Goal: Task Accomplishment & Management: Use online tool/utility

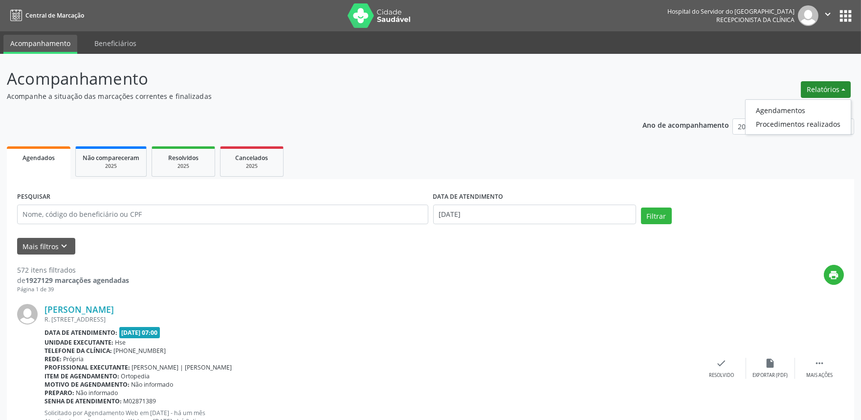
click at [796, 101] on ul "Agendamentos Procedimentos realizados" at bounding box center [798, 116] width 106 height 35
click at [792, 108] on link "Agendamentos" at bounding box center [798, 110] width 105 height 14
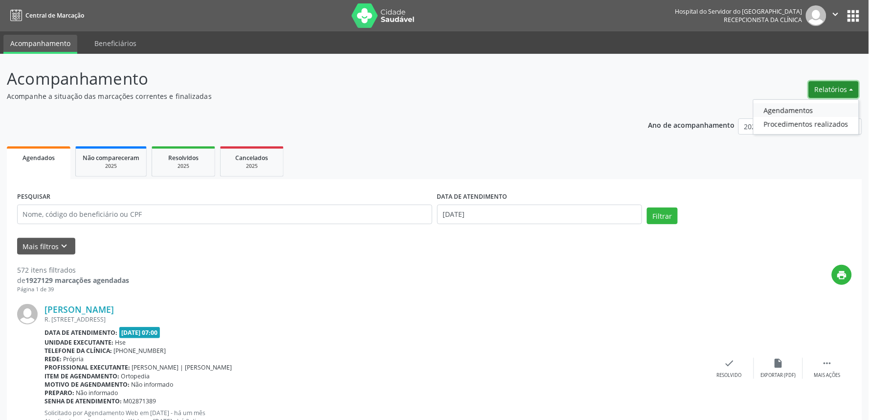
select select "8"
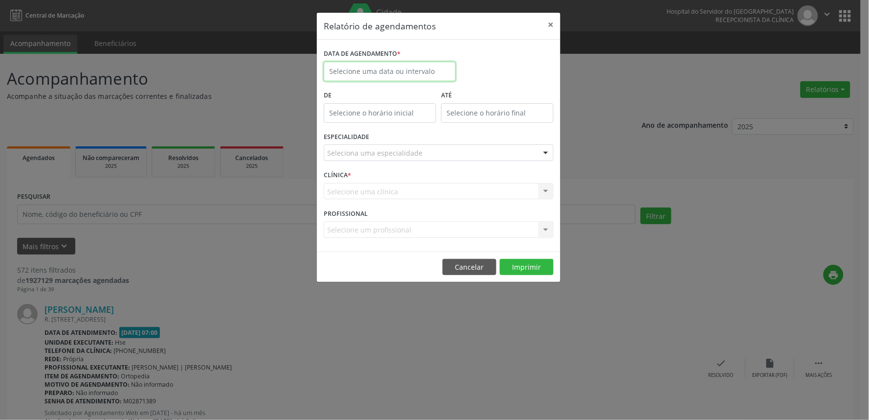
click at [370, 69] on input "text" at bounding box center [390, 72] width 132 height 20
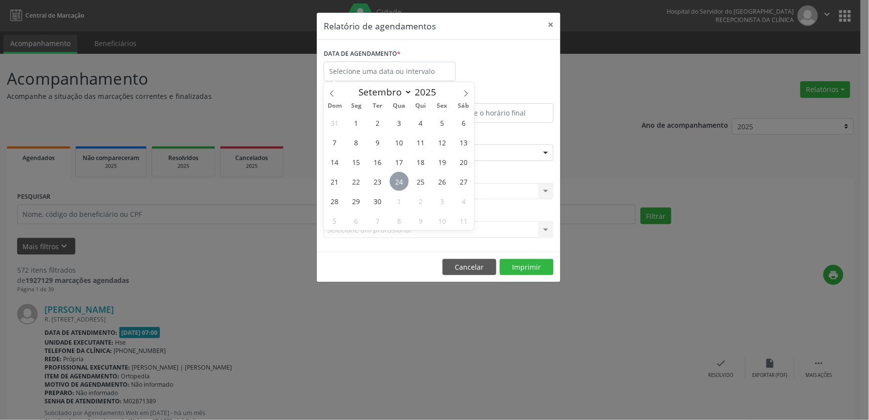
click at [403, 183] on span "24" at bounding box center [399, 181] width 19 height 19
type input "[DATE]"
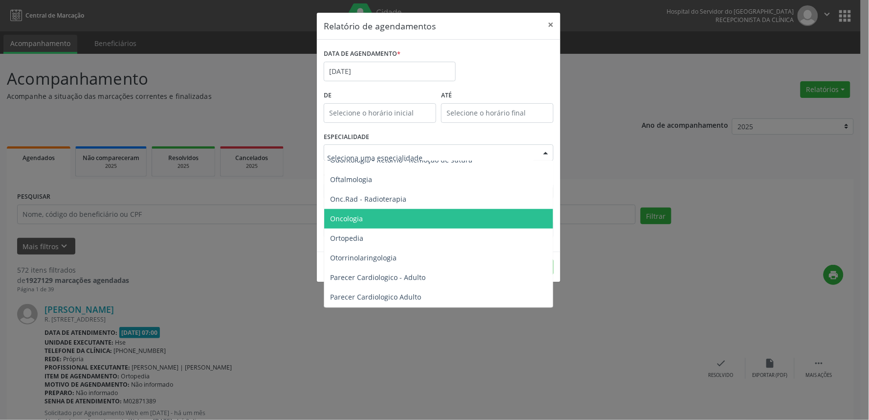
scroll to position [1358, 0]
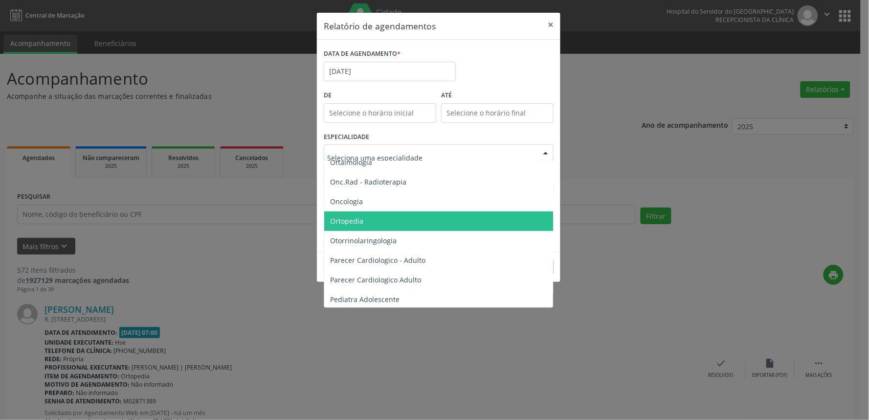
click at [379, 218] on span "Ortopedia" at bounding box center [439, 221] width 230 height 20
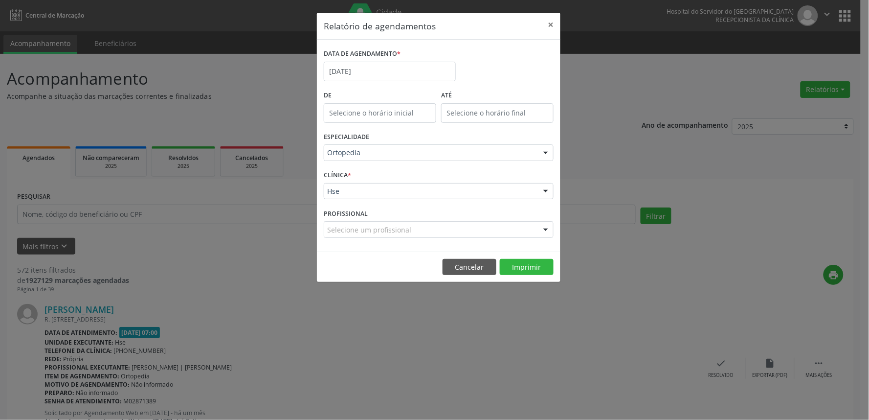
drag, startPoint x: 418, startPoint y: 222, endPoint x: 414, endPoint y: 226, distance: 5.2
click at [414, 226] on div "Selecione um profissional" at bounding box center [439, 229] width 230 height 17
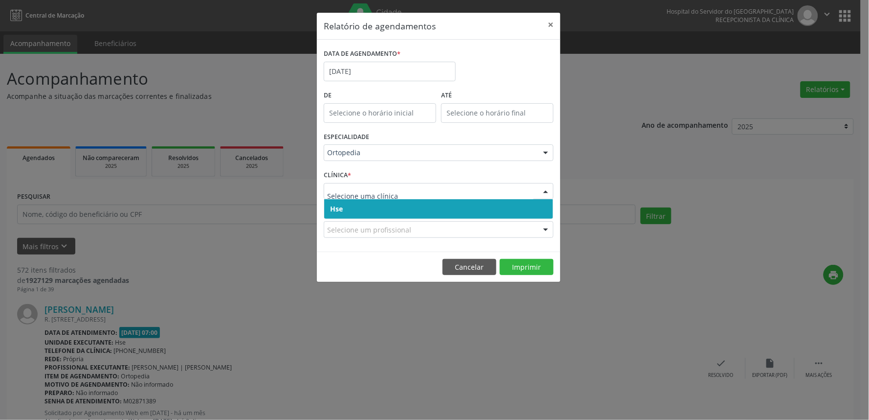
click at [425, 209] on span "Hse" at bounding box center [438, 209] width 229 height 20
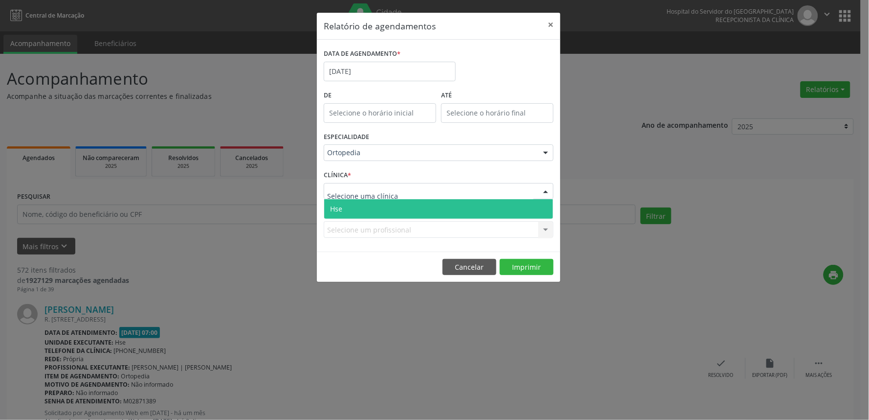
click at [431, 194] on div at bounding box center [439, 191] width 230 height 17
click at [427, 213] on span "Hse" at bounding box center [438, 209] width 229 height 20
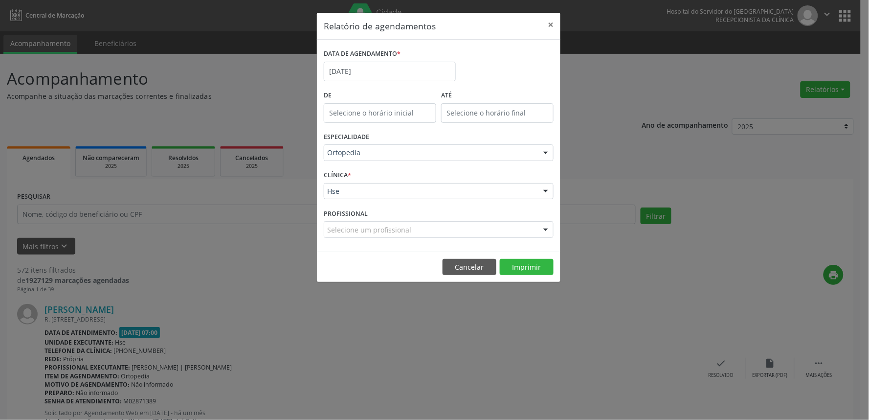
click at [428, 230] on div "Selecione um profissional" at bounding box center [439, 229] width 230 height 17
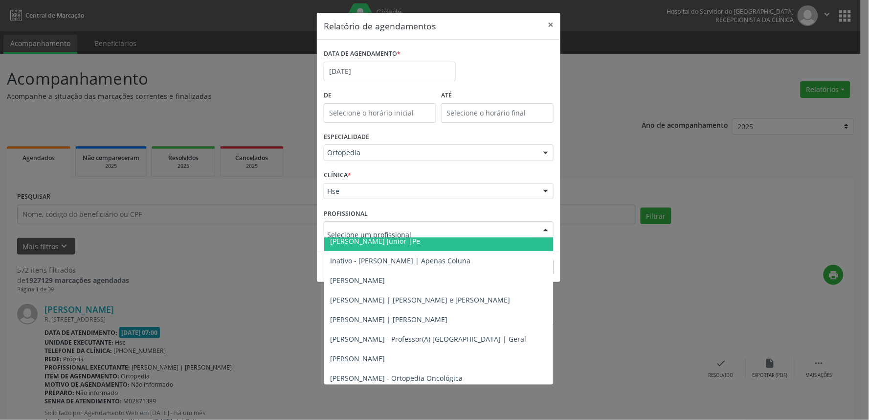
scroll to position [167, 0]
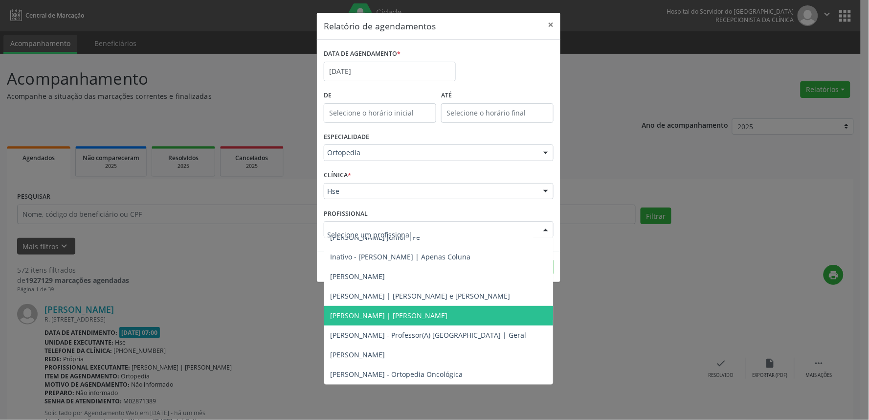
click at [447, 323] on span "[PERSON_NAME] | [PERSON_NAME]" at bounding box center [488, 316] width 329 height 20
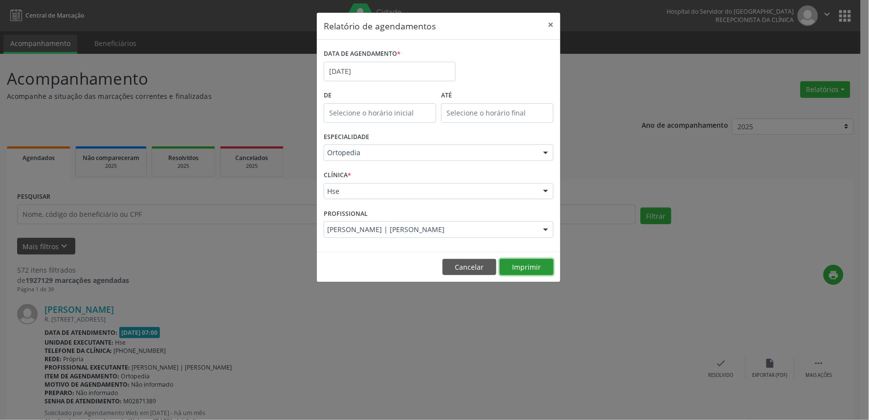
click at [526, 263] on button "Imprimir" at bounding box center [527, 267] width 54 height 17
click at [552, 22] on button "×" at bounding box center [551, 25] width 20 height 24
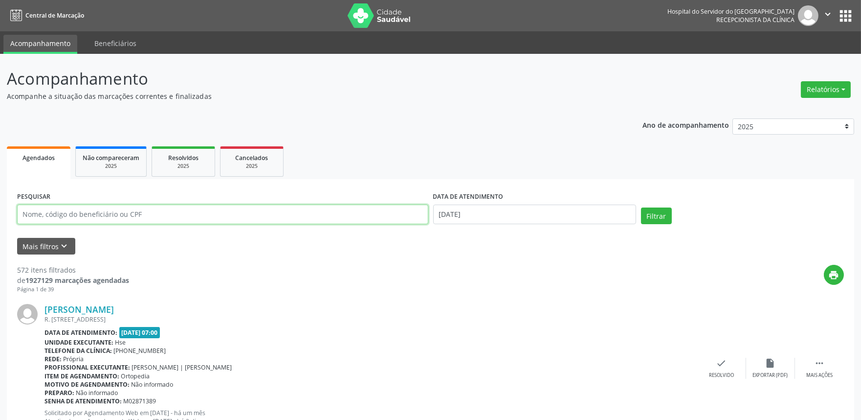
click at [177, 207] on input "text" at bounding box center [222, 214] width 411 height 20
type input "35443731491"
click at [457, 212] on input "[DATE]" at bounding box center [534, 214] width 203 height 20
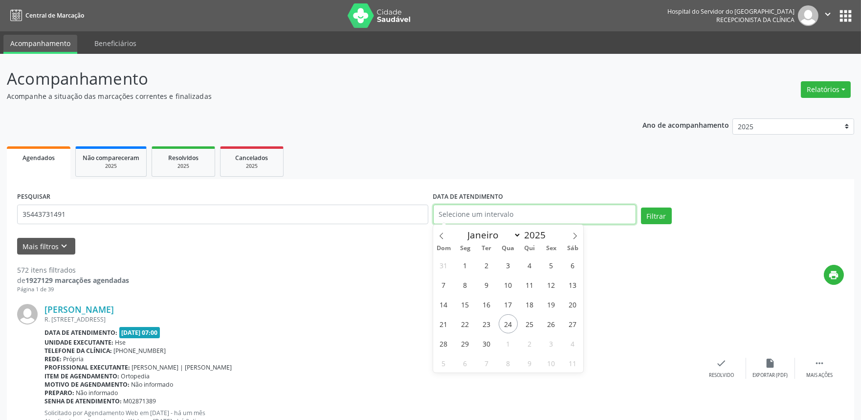
click at [641, 207] on button "Filtrar" at bounding box center [656, 215] width 31 height 17
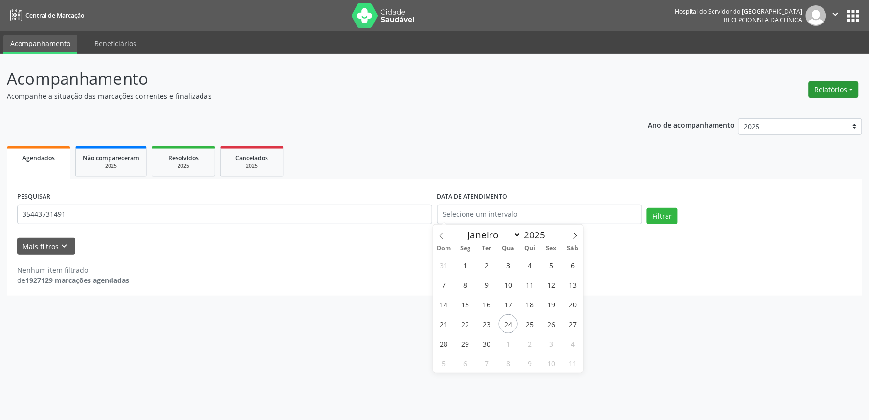
click at [847, 89] on button "Relatórios" at bounding box center [834, 89] width 50 height 17
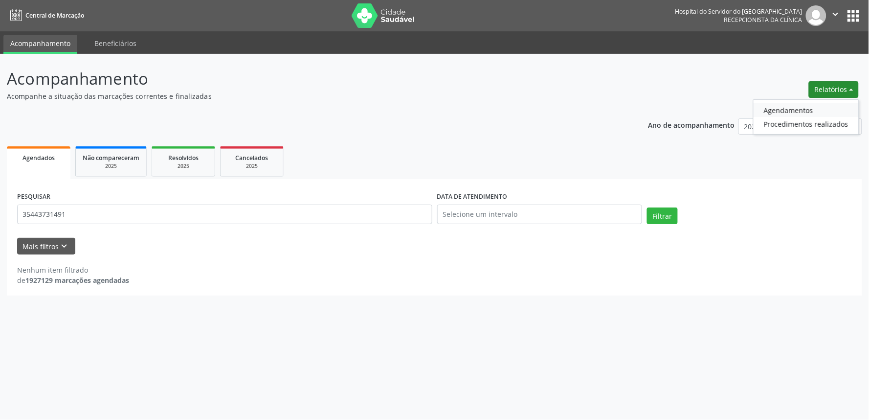
click at [813, 105] on link "Agendamentos" at bounding box center [806, 110] width 105 height 14
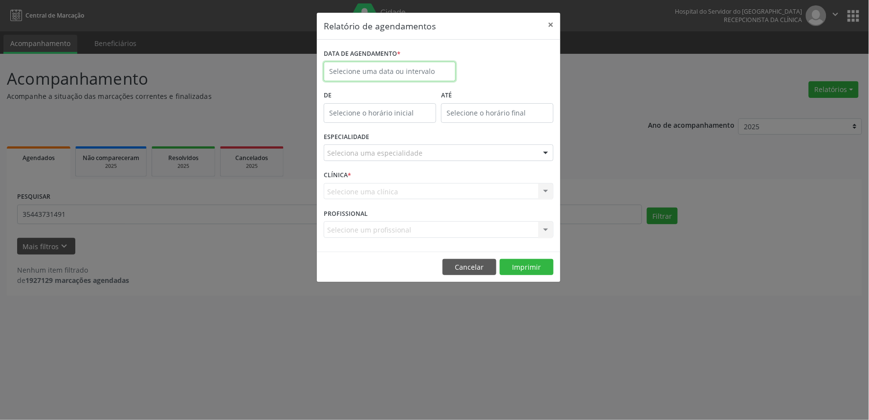
click at [381, 71] on input "text" at bounding box center [390, 72] width 132 height 20
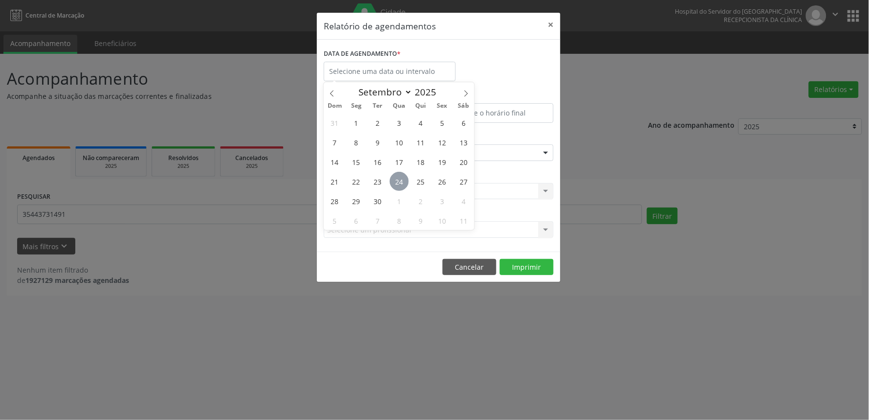
click at [399, 181] on span "24" at bounding box center [399, 181] width 19 height 19
type input "[DATE]"
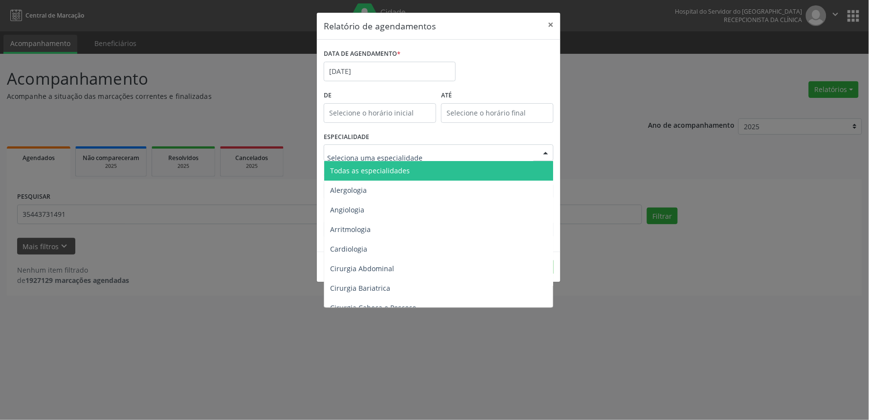
click at [409, 166] on span "Todas as especialidades" at bounding box center [439, 171] width 230 height 20
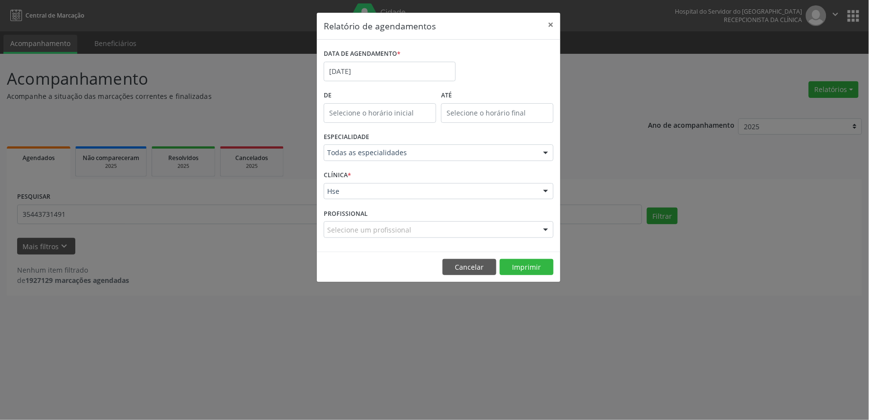
click at [401, 197] on div "Hse" at bounding box center [439, 191] width 230 height 17
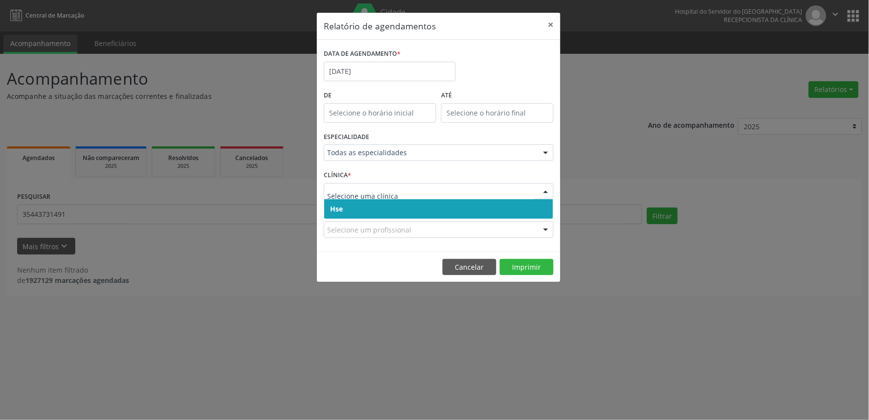
click at [397, 202] on span "Hse" at bounding box center [438, 209] width 229 height 20
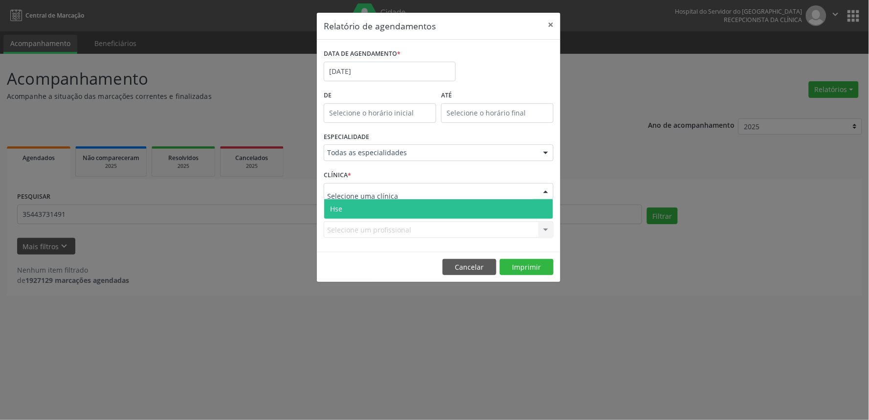
click at [400, 192] on div at bounding box center [439, 191] width 230 height 17
click at [397, 206] on span "Hse" at bounding box center [438, 209] width 229 height 20
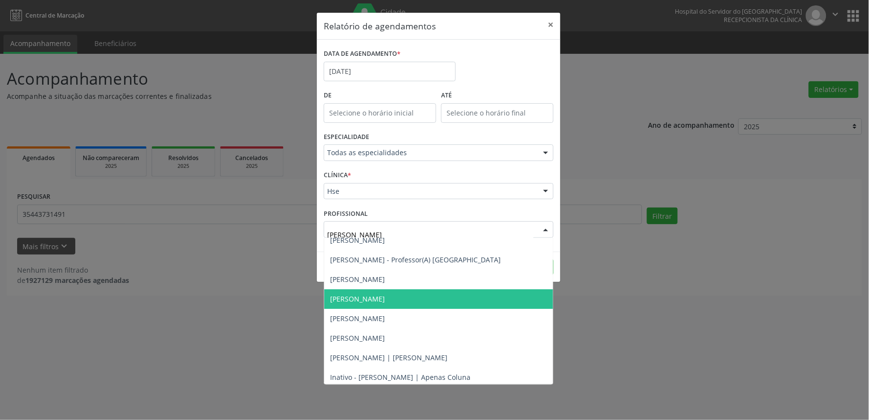
scroll to position [49, 0]
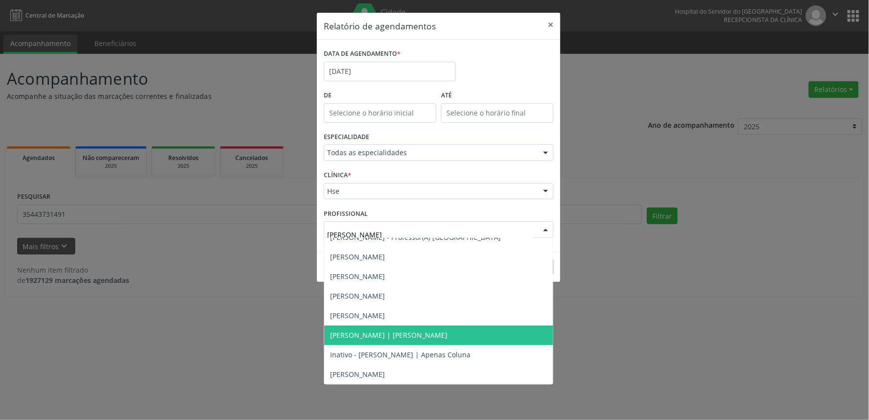
click at [408, 332] on span "[PERSON_NAME] | [PERSON_NAME]" at bounding box center [388, 334] width 117 height 9
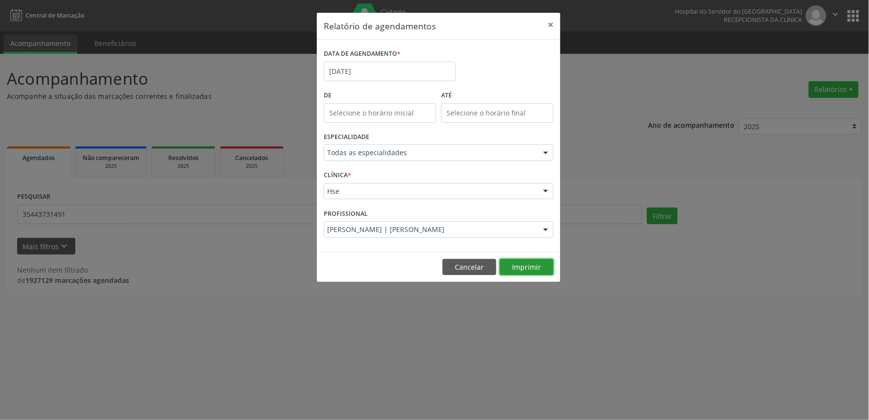
click at [516, 265] on button "Imprimir" at bounding box center [527, 267] width 54 height 17
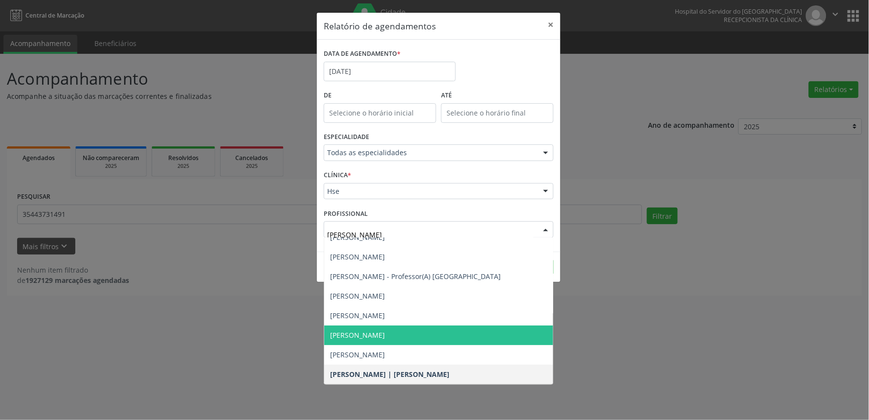
type input "carlo"
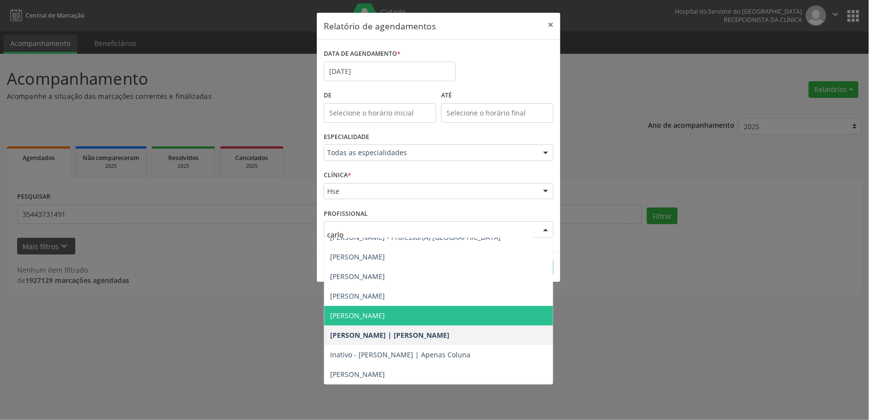
click at [385, 313] on span "[PERSON_NAME]" at bounding box center [357, 315] width 55 height 9
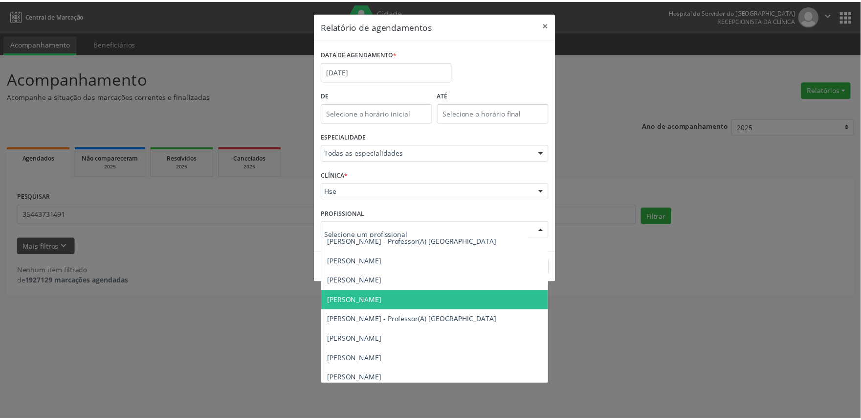
scroll to position [1191, 0]
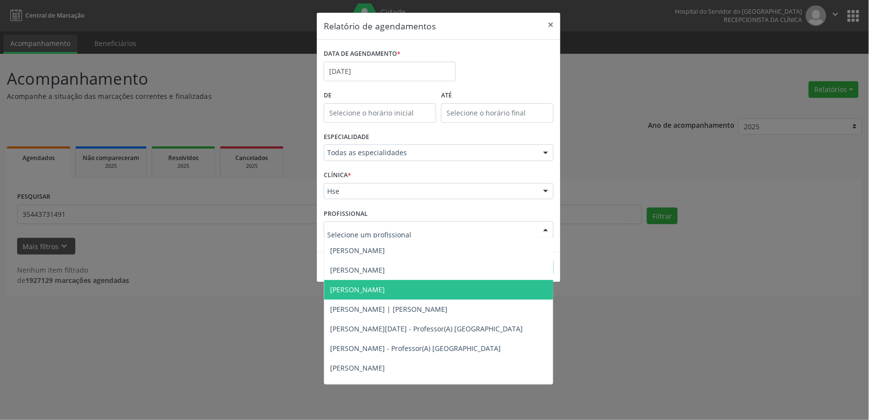
click at [385, 289] on span "[PERSON_NAME]" at bounding box center [357, 289] width 55 height 9
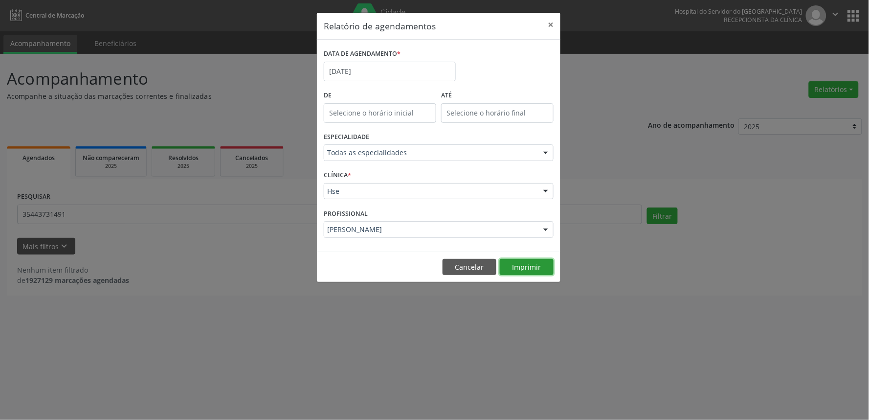
click at [534, 262] on button "Imprimir" at bounding box center [527, 267] width 54 height 17
click at [556, 30] on button "×" at bounding box center [551, 25] width 20 height 24
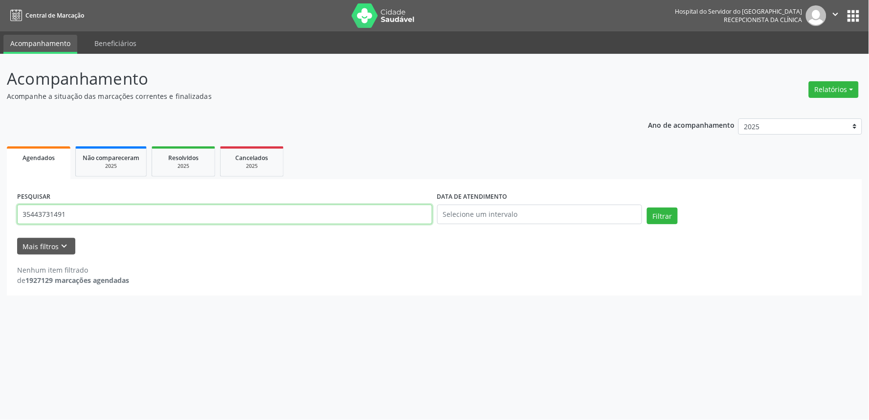
drag, startPoint x: 82, startPoint y: 219, endPoint x: 0, endPoint y: 197, distance: 84.6
click at [0, 197] on div "Acompanhamento Acompanhe a situação das marcações correntes e finalizadas Relat…" at bounding box center [434, 237] width 869 height 366
click at [647, 207] on button "Filtrar" at bounding box center [662, 215] width 31 height 17
drag, startPoint x: 167, startPoint y: 218, endPoint x: 28, endPoint y: 211, distance: 138.6
click at [32, 210] on input "[PERSON_NAME]" at bounding box center [224, 214] width 415 height 20
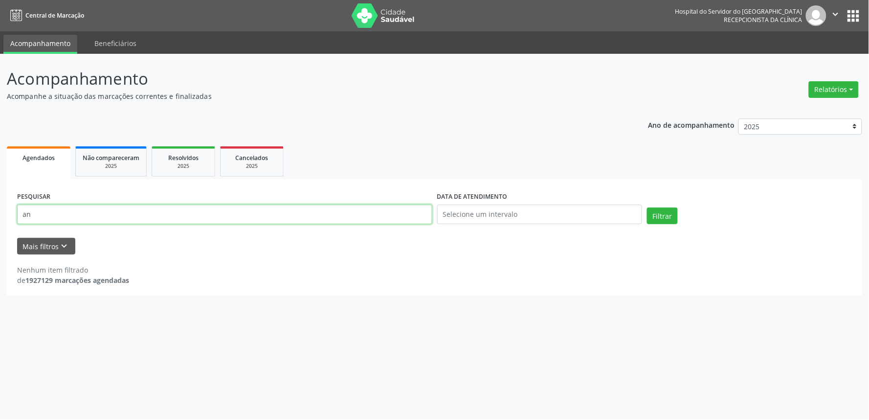
type input "a"
type input "35443731491"
click at [647, 207] on button "Filtrar" at bounding box center [662, 215] width 31 height 17
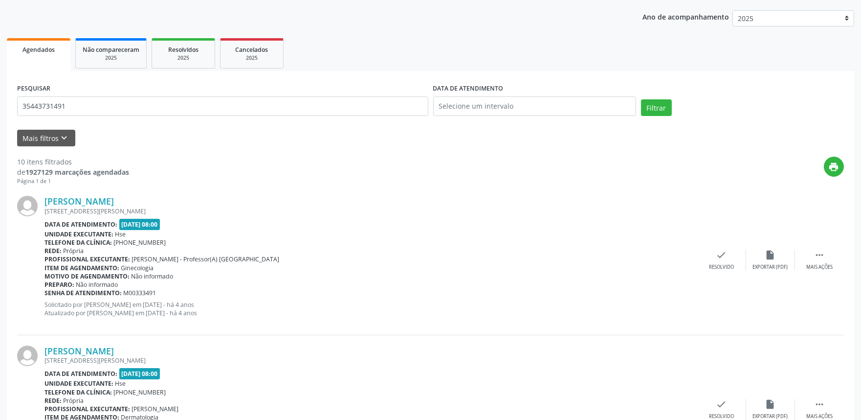
scroll to position [79, 0]
